Goal: Information Seeking & Learning: Learn about a topic

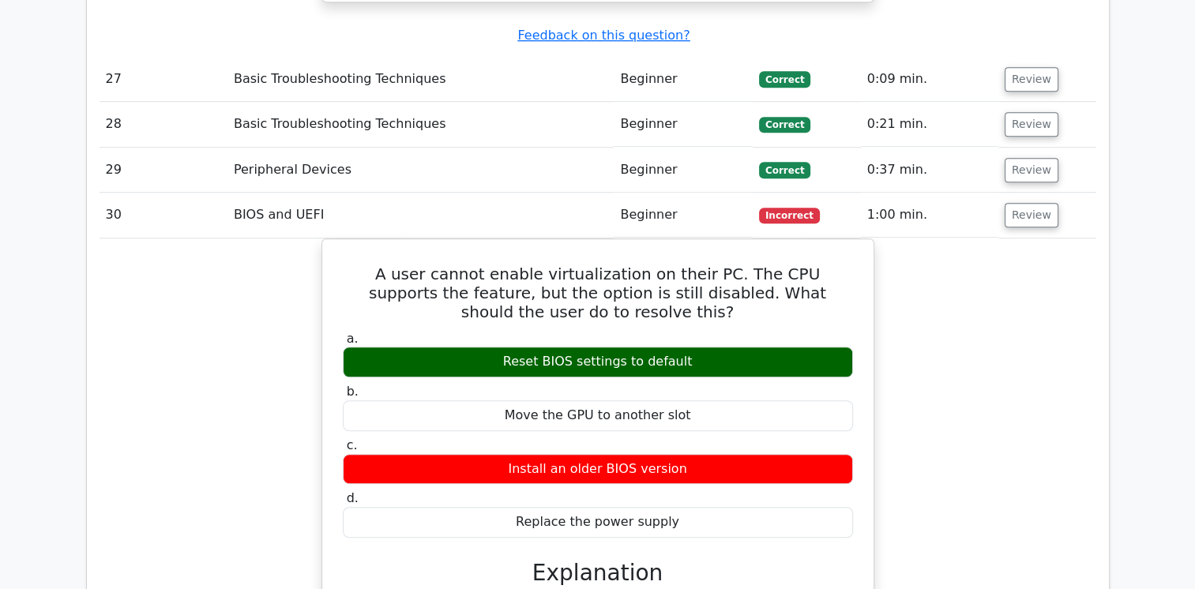
scroll to position [7115, 0]
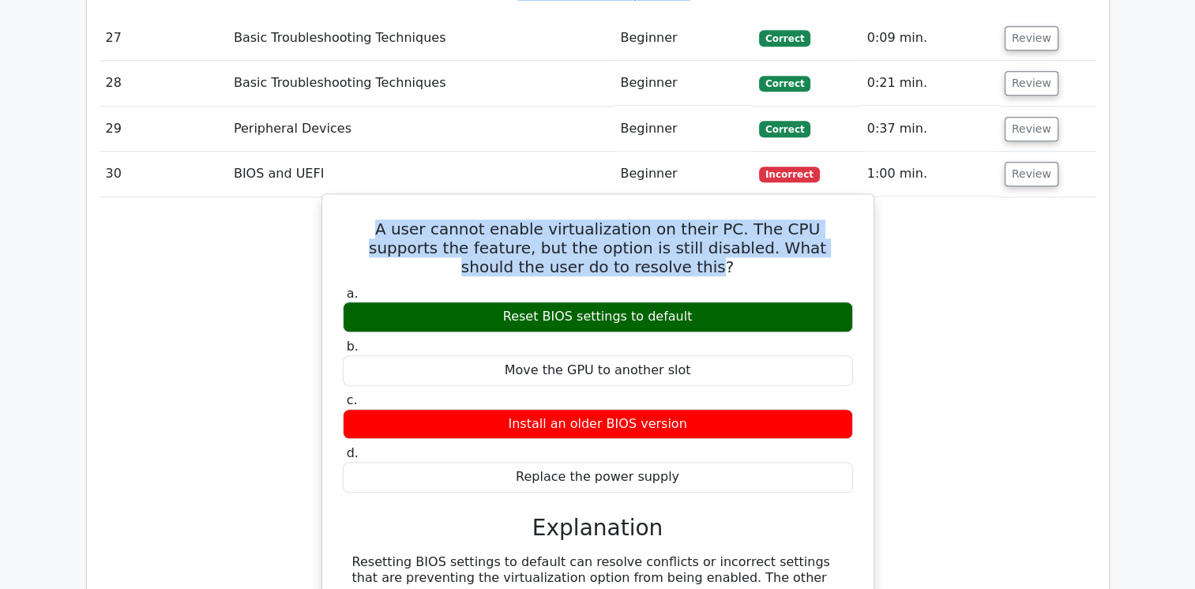
drag, startPoint x: 632, startPoint y: 148, endPoint x: 348, endPoint y: 115, distance: 286.2
click at [348, 219] on h5 "A user cannot enable virtualization on their PC. The CPU supports the feature, …" at bounding box center [597, 247] width 513 height 57
copy h5 "A user cannot enable virtualization on their PC. The CPU supports the feature, …"
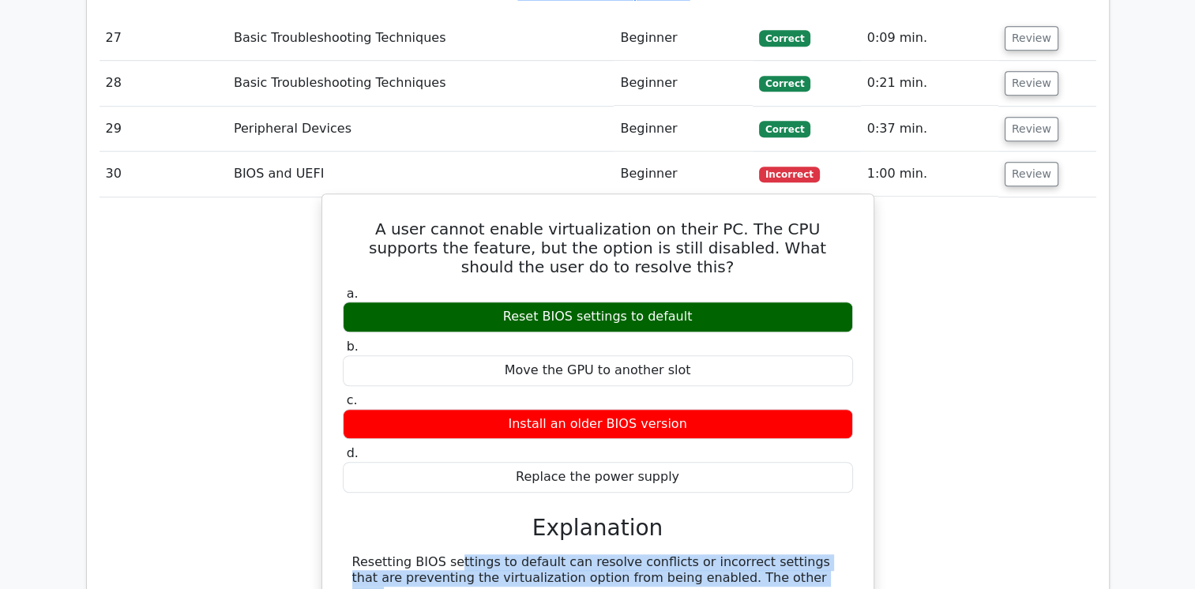
drag, startPoint x: 353, startPoint y: 440, endPoint x: 660, endPoint y: 462, distance: 307.9
click at [660, 554] on div "Resetting BIOS settings to default can resolve conflicts or incorrect settings …" at bounding box center [597, 578] width 491 height 49
copy div "Resetting BIOS settings to default can resolve conflicts or incorrect settings …"
click at [458, 554] on div "Resetting BIOS settings to default can resolve conflicts or incorrect settings …" at bounding box center [597, 578] width 491 height 49
drag, startPoint x: 352, startPoint y: 441, endPoint x: 662, endPoint y: 460, distance: 310.1
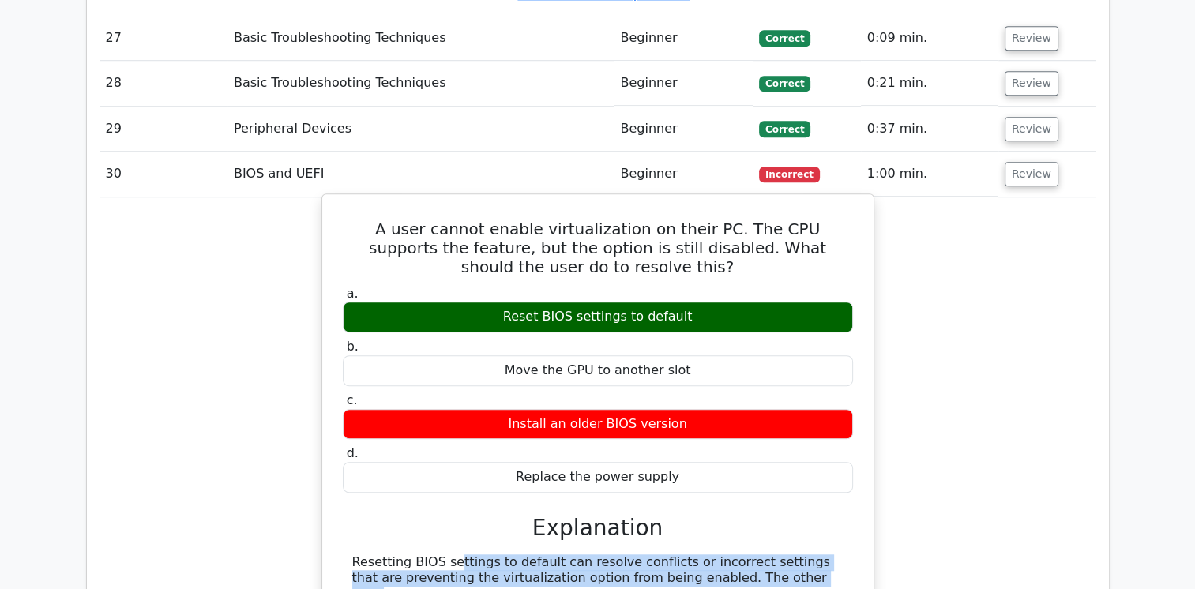
click at [662, 554] on div "Resetting BIOS settings to default can resolve conflicts or incorrect settings …" at bounding box center [597, 578] width 491 height 49
copy div "Resetting BIOS settings to default can resolve conflicts or incorrect settings …"
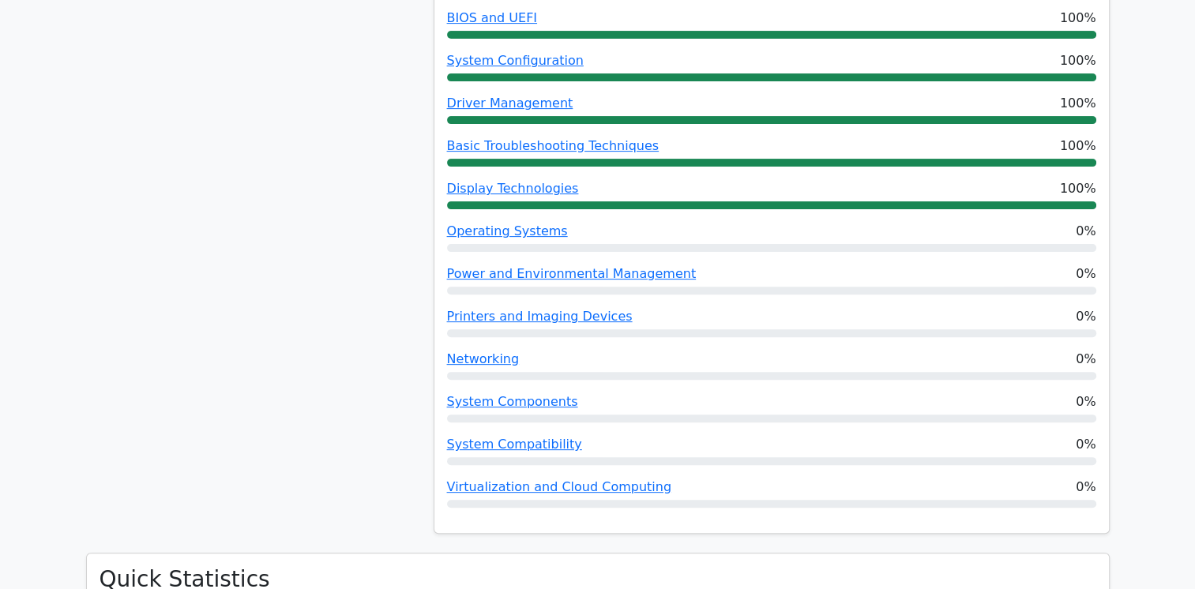
scroll to position [501, 0]
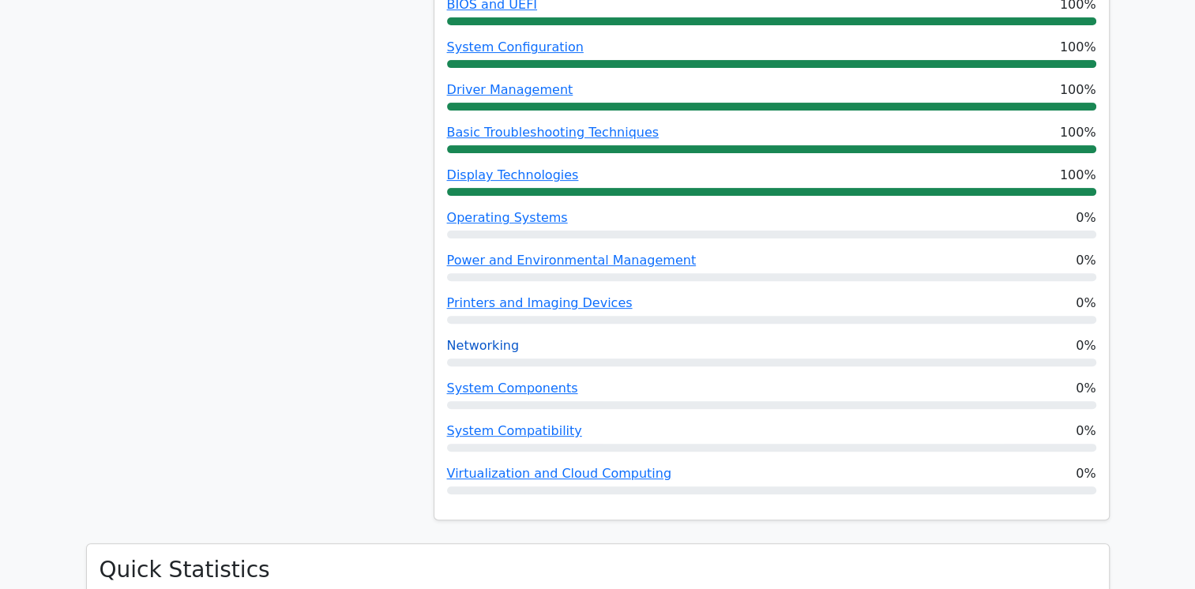
click at [480, 347] on link "Networking" at bounding box center [483, 345] width 73 height 15
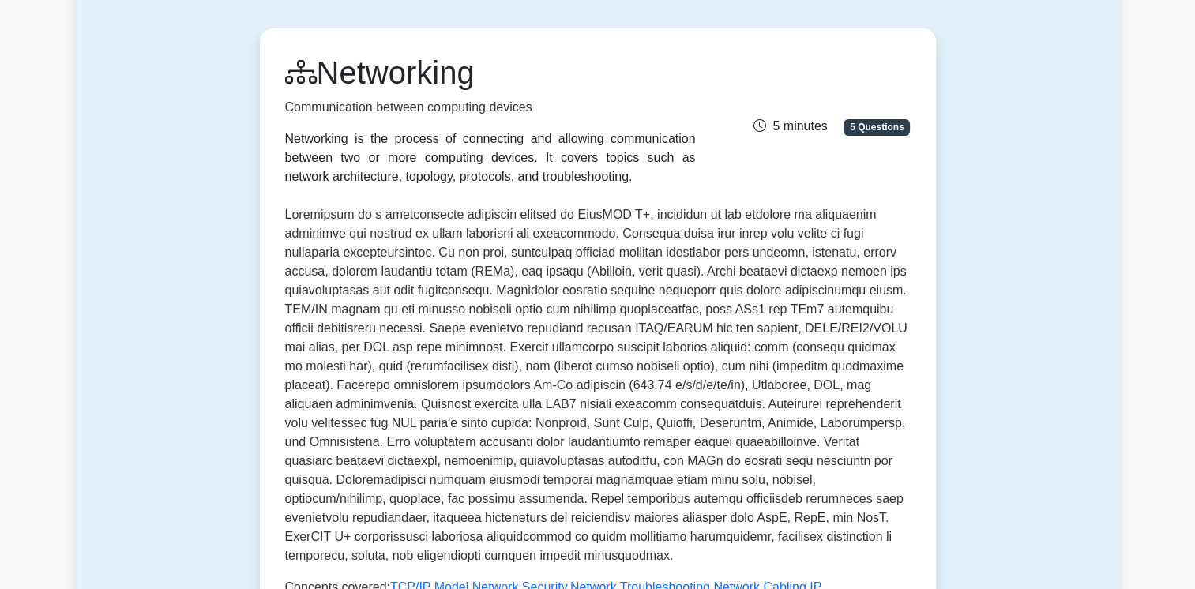
scroll to position [121, 0]
